Goal: Information Seeking & Learning: Check status

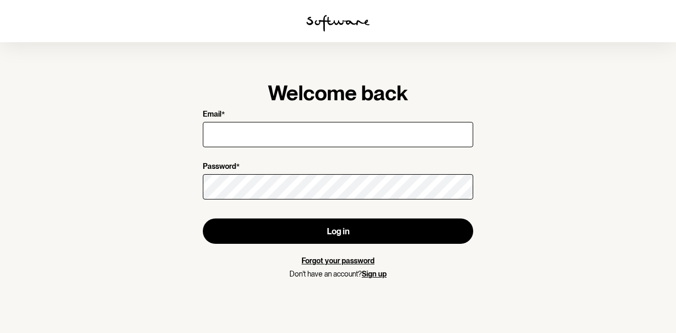
click at [284, 128] on input "Email *" at bounding box center [338, 134] width 271 height 25
type input "[EMAIL_ADDRESS][DOMAIN_NAME]"
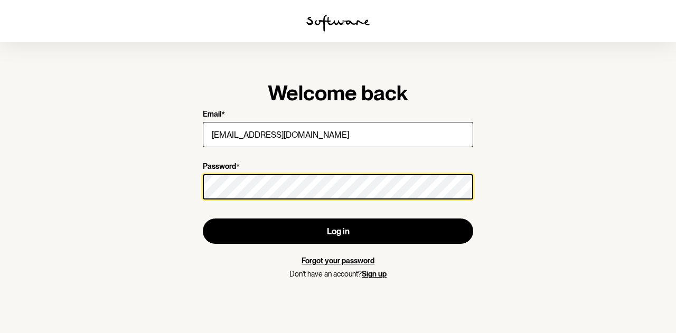
click at [203, 219] on button "Log in" at bounding box center [338, 231] width 271 height 25
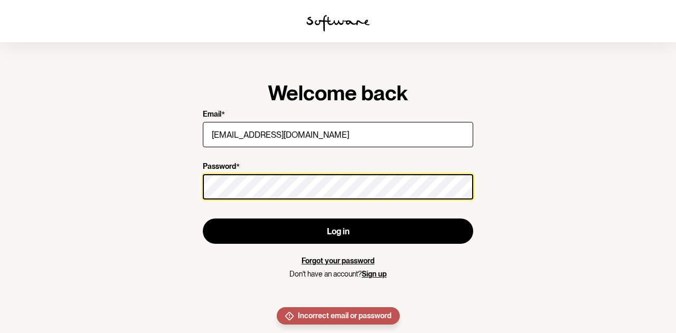
click at [190, 192] on div "Welcome back Email * [EMAIL_ADDRESS][DOMAIN_NAME] Password * Log in Forgot your…" at bounding box center [338, 179] width 304 height 232
click at [203, 219] on button "Log in" at bounding box center [338, 231] width 271 height 25
click at [156, 185] on section "Welcome back Email * [EMAIL_ADDRESS][DOMAIN_NAME] Password * Log in Forgot your…" at bounding box center [338, 166] width 676 height 333
click at [203, 219] on button "Log in" at bounding box center [338, 231] width 271 height 25
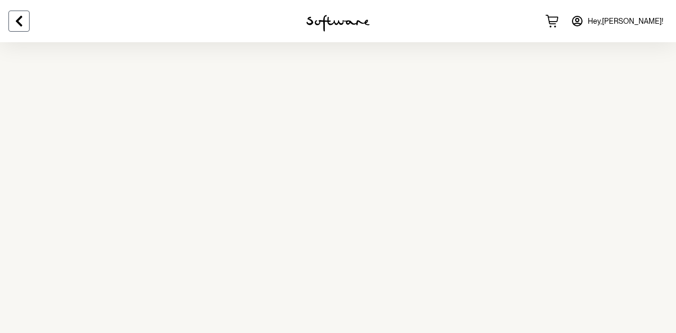
click at [18, 19] on icon at bounding box center [19, 21] width 6 height 11
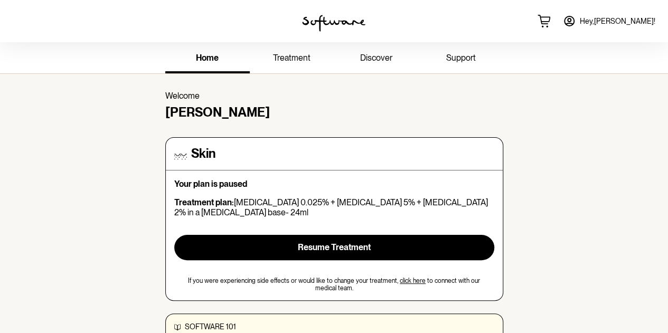
click at [272, 53] on link "treatment" at bounding box center [292, 58] width 85 height 29
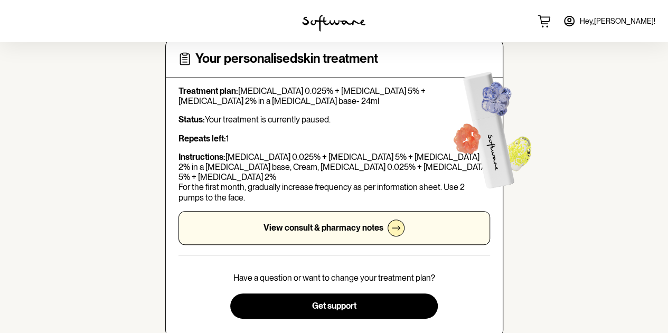
scroll to position [53, 0]
click at [312, 223] on p "View consult & pharmacy notes" at bounding box center [324, 228] width 120 height 10
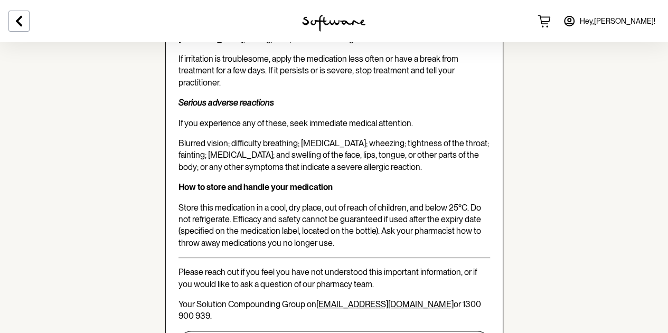
scroll to position [2121, 0]
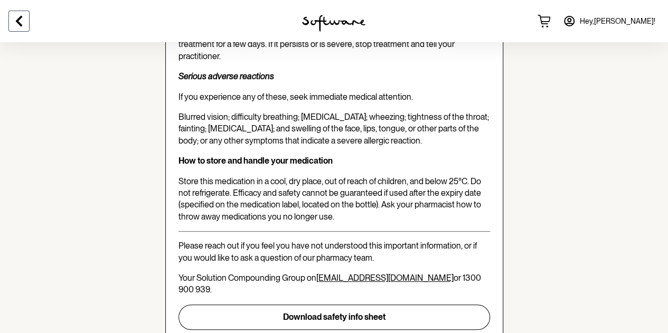
click at [18, 11] on button at bounding box center [18, 21] width 21 height 21
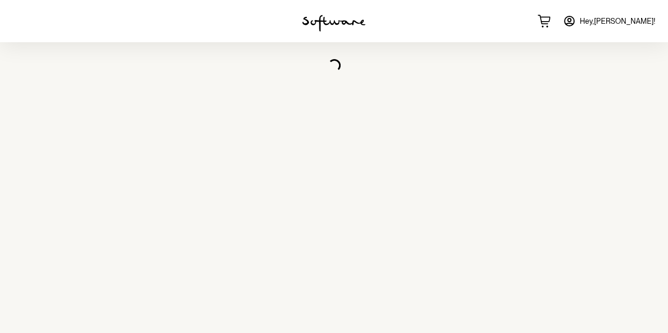
scroll to position [42, 0]
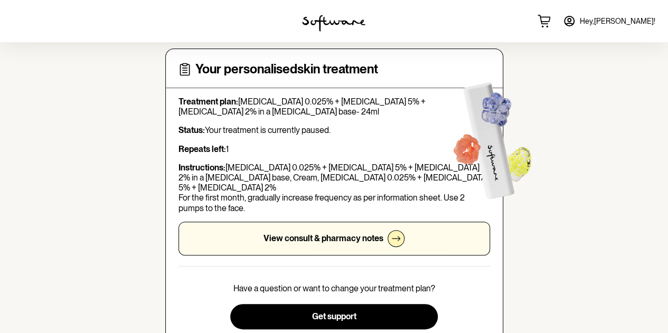
click at [18, 11] on div at bounding box center [111, 21] width 223 height 42
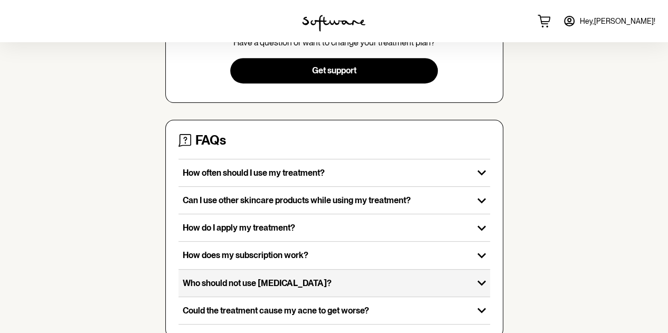
scroll to position [297, 0]
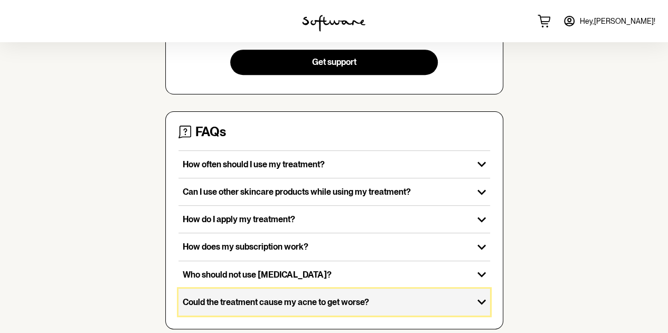
click at [485, 294] on icon "button" at bounding box center [481, 302] width 17 height 17
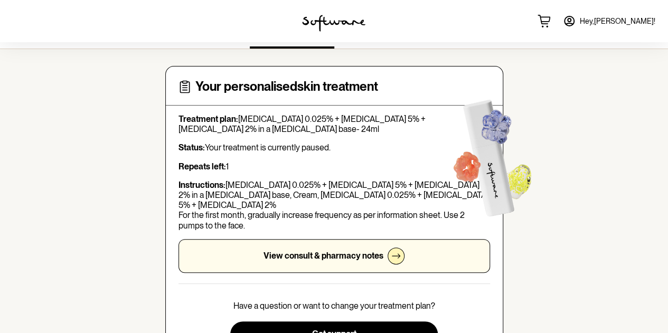
scroll to position [0, 0]
